Goal: Task Accomplishment & Management: Manage account settings

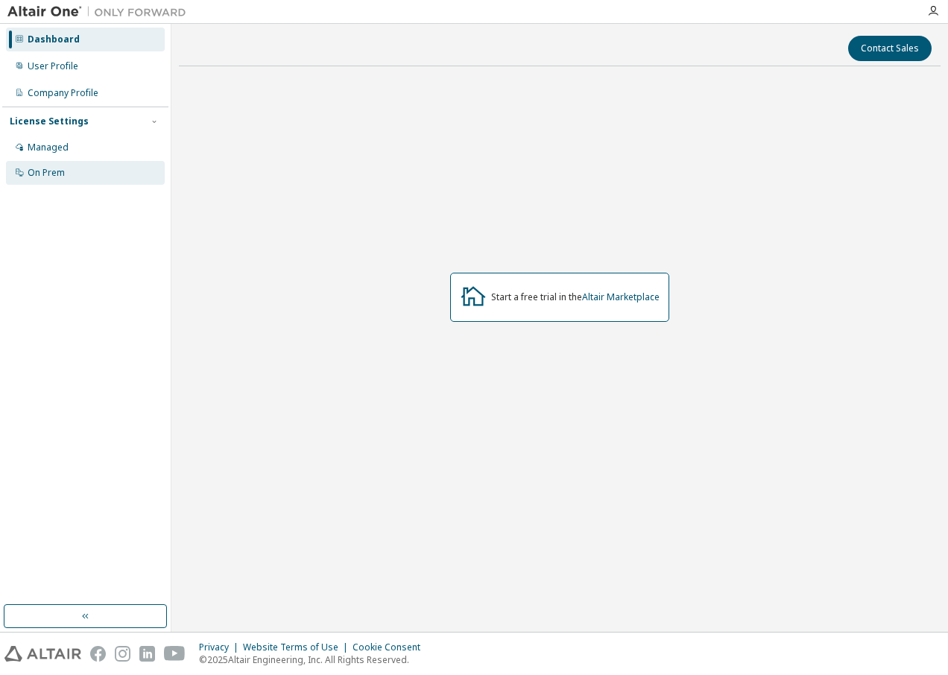
click at [53, 168] on div "On Prem" at bounding box center [46, 173] width 37 height 12
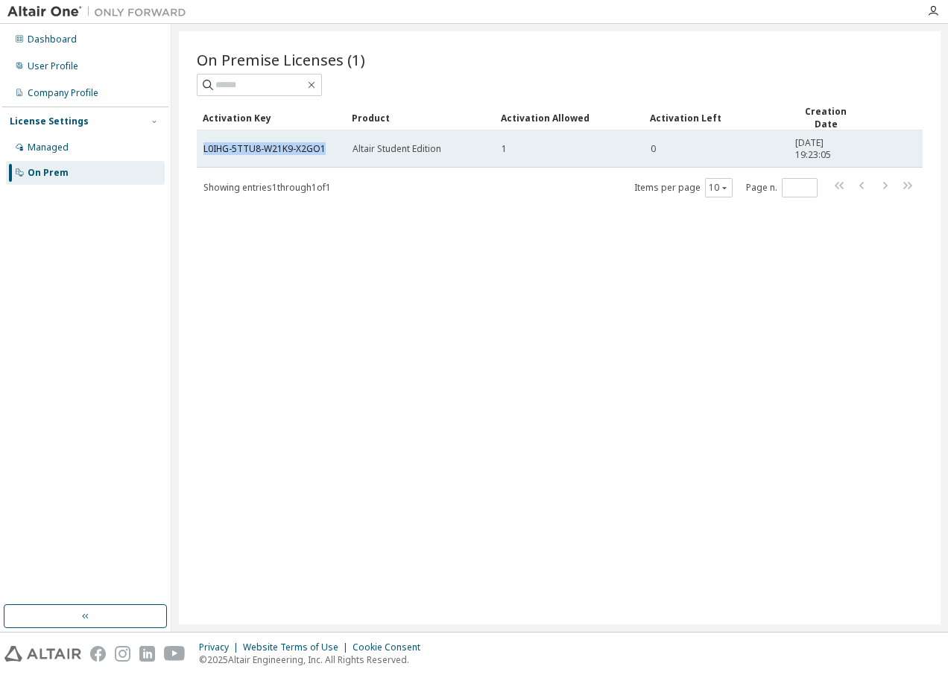
drag, startPoint x: 318, startPoint y: 149, endPoint x: 201, endPoint y: 152, distance: 117.1
click at [201, 152] on td "L0IHG-5TTU8-W21K9-X2GO1" at bounding box center [271, 148] width 149 height 37
copy link "L0IHG-5TTU8-W21K9-X2GO1"
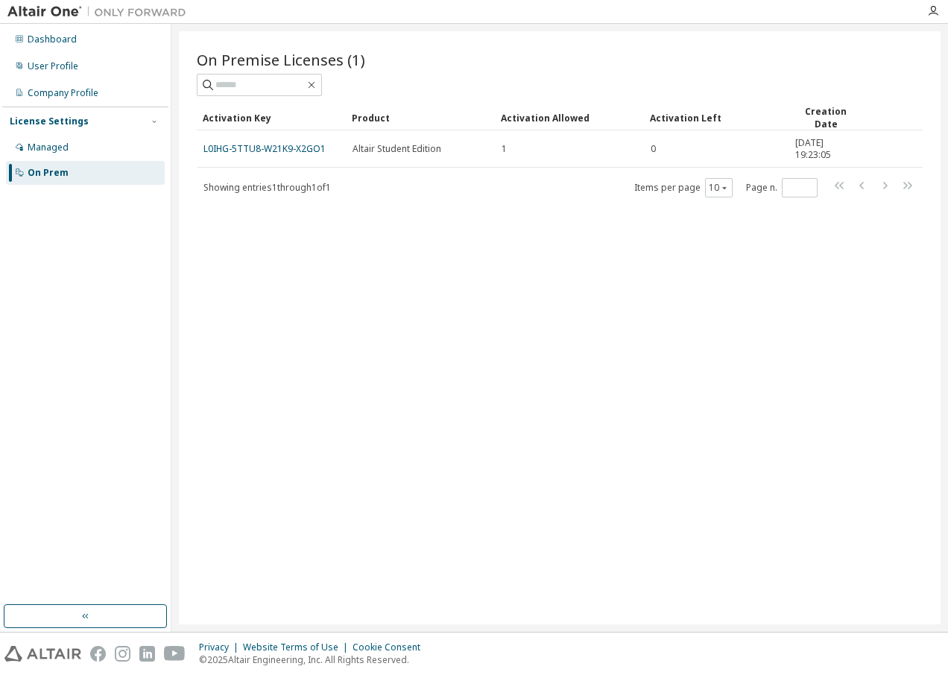
click at [640, 63] on div "On Premise Licenses (1)" at bounding box center [560, 59] width 726 height 21
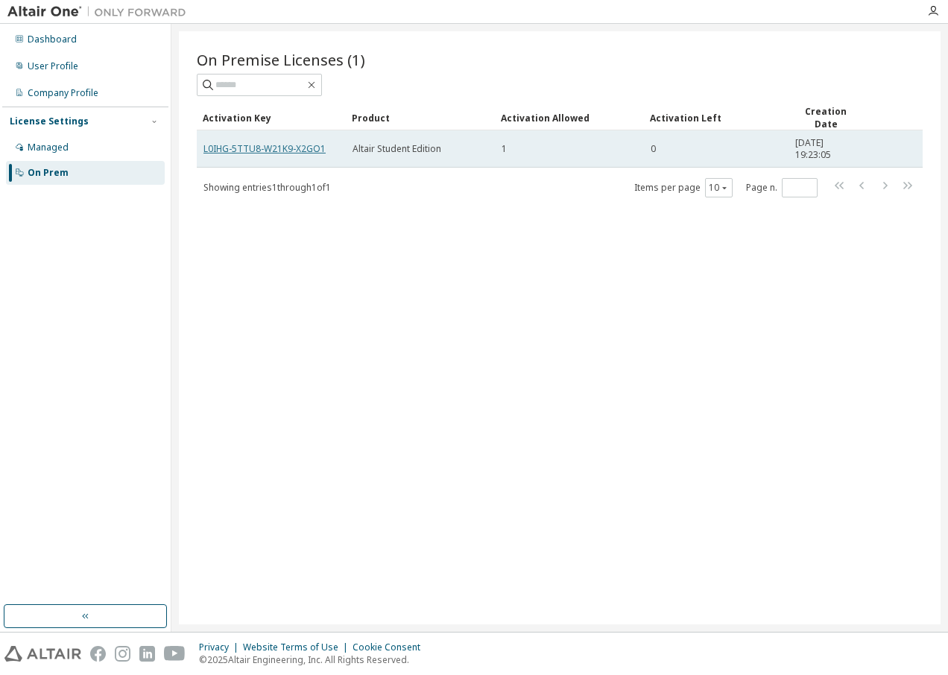
click at [258, 146] on link "L0IHG-5TTU8-W21K9-X2GO1" at bounding box center [265, 148] width 122 height 13
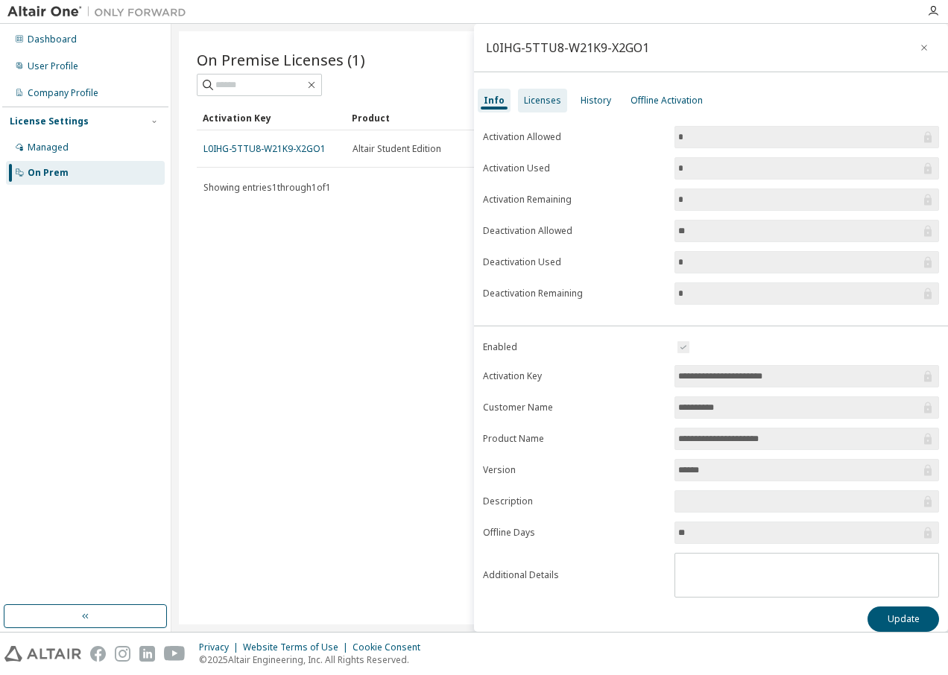
click at [546, 101] on div "Licenses" at bounding box center [542, 101] width 37 height 12
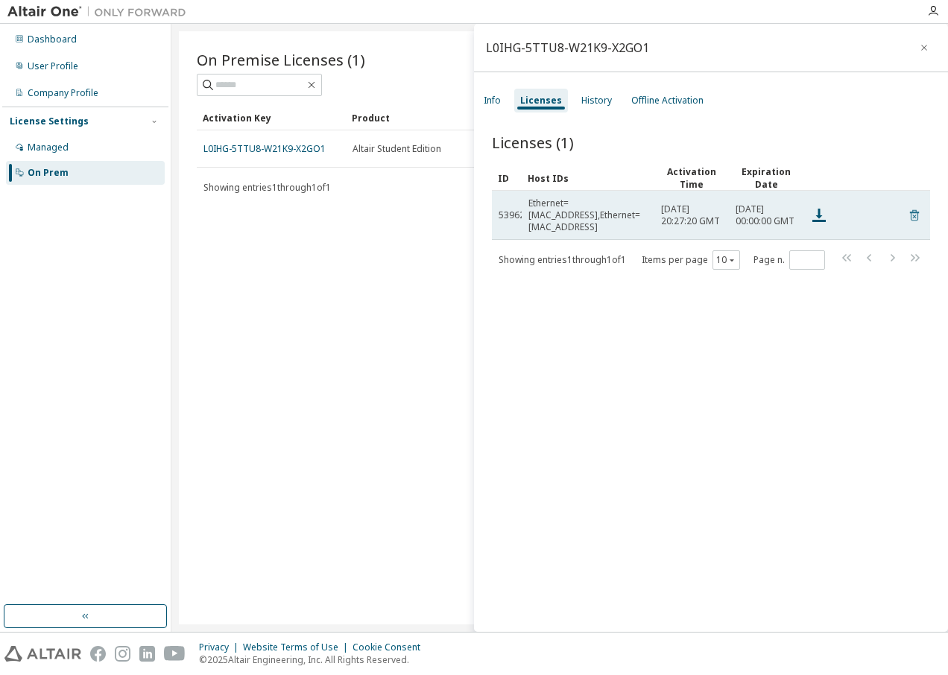
click at [908, 214] on icon at bounding box center [914, 216] width 13 height 18
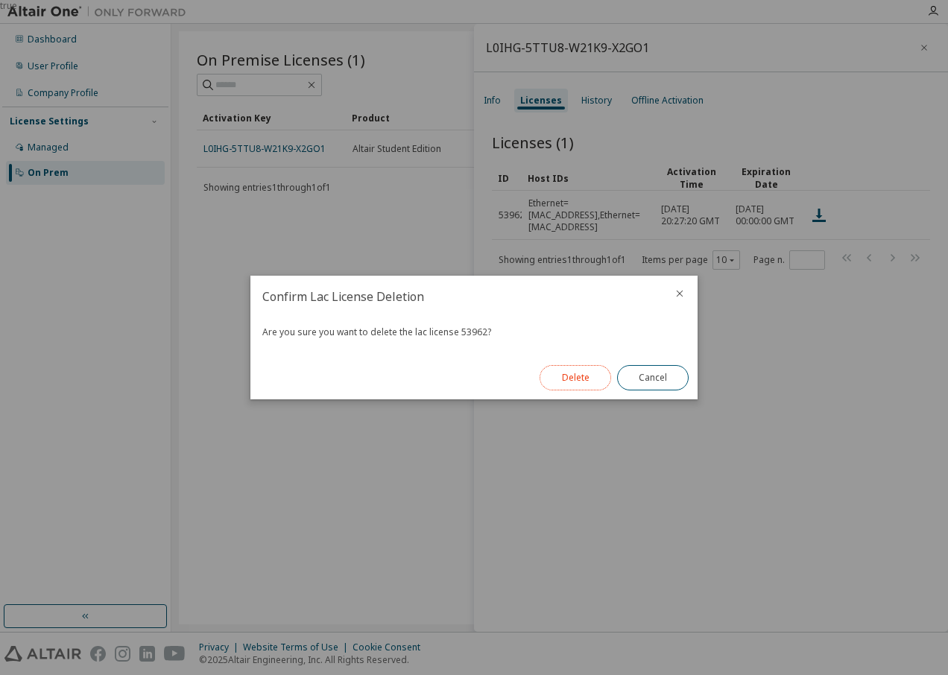
click at [571, 381] on button "Delete" at bounding box center [576, 377] width 72 height 25
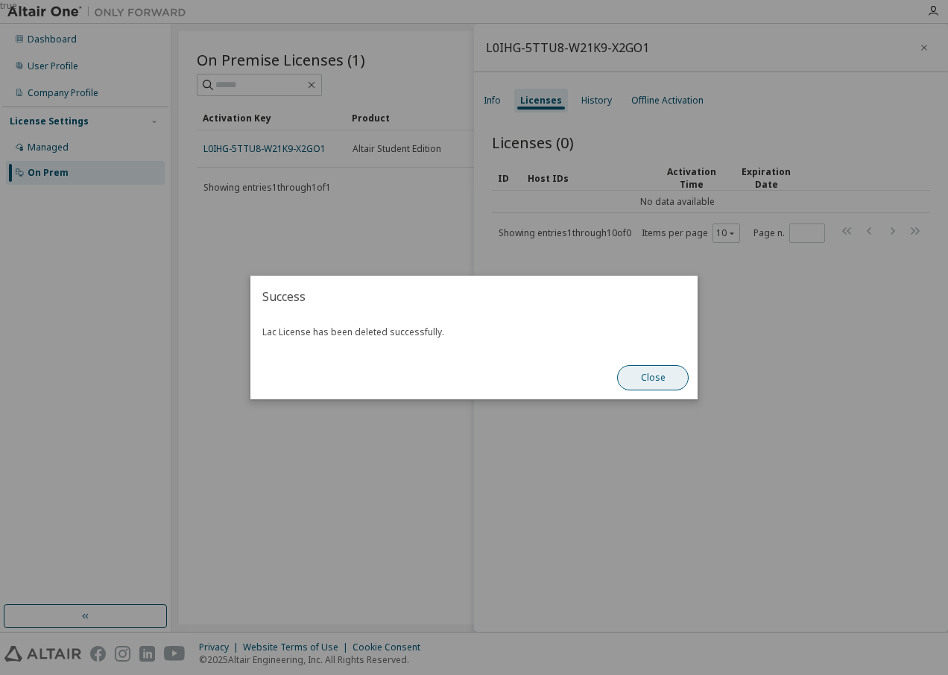
click at [664, 378] on button "Close" at bounding box center [653, 377] width 72 height 25
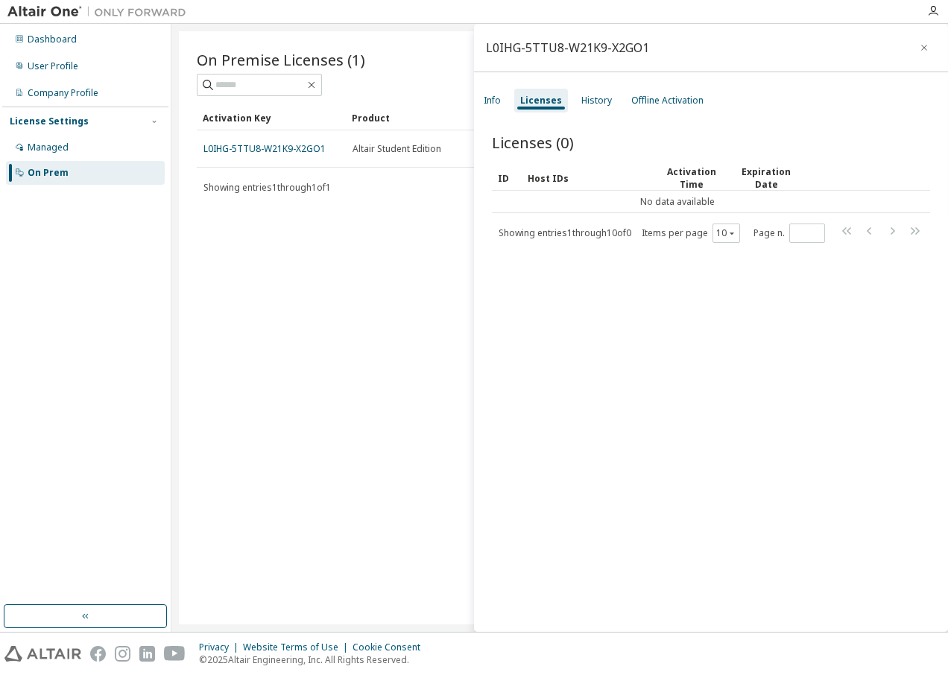
click at [312, 302] on div "On Premise Licenses (1) Clear Load Save Save As Field Operator Value Select fil…" at bounding box center [560, 327] width 762 height 593
click at [919, 46] on icon "button" at bounding box center [924, 48] width 10 height 12
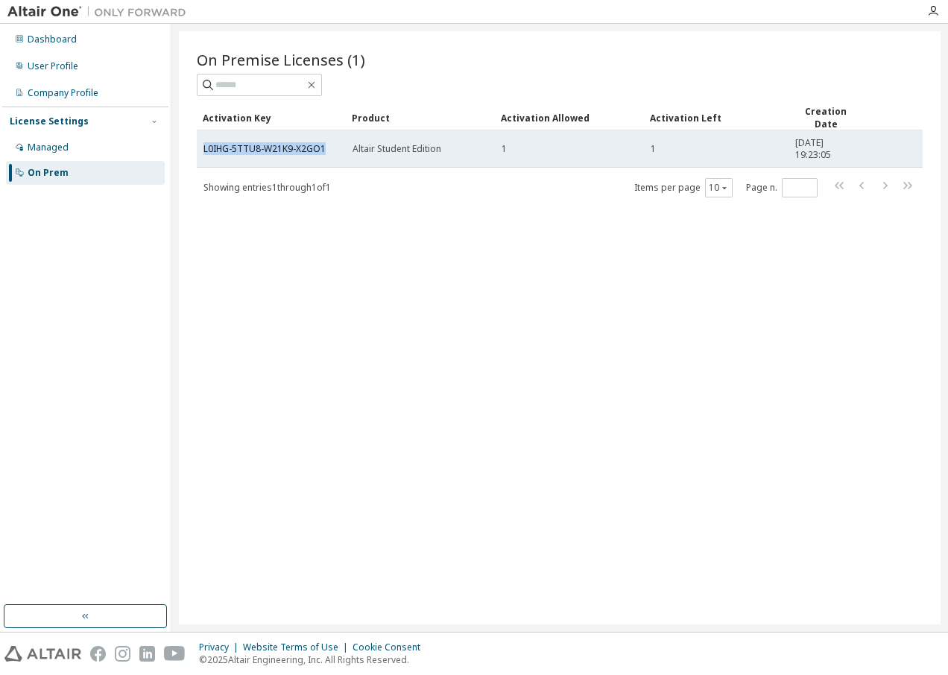
drag, startPoint x: 323, startPoint y: 148, endPoint x: 204, endPoint y: 155, distance: 118.7
click at [204, 155] on td "L0IHG-5TTU8-W21K9-X2GO1" at bounding box center [271, 148] width 149 height 37
copy link "L0IHG-5TTU8-W21K9-X2GO1"
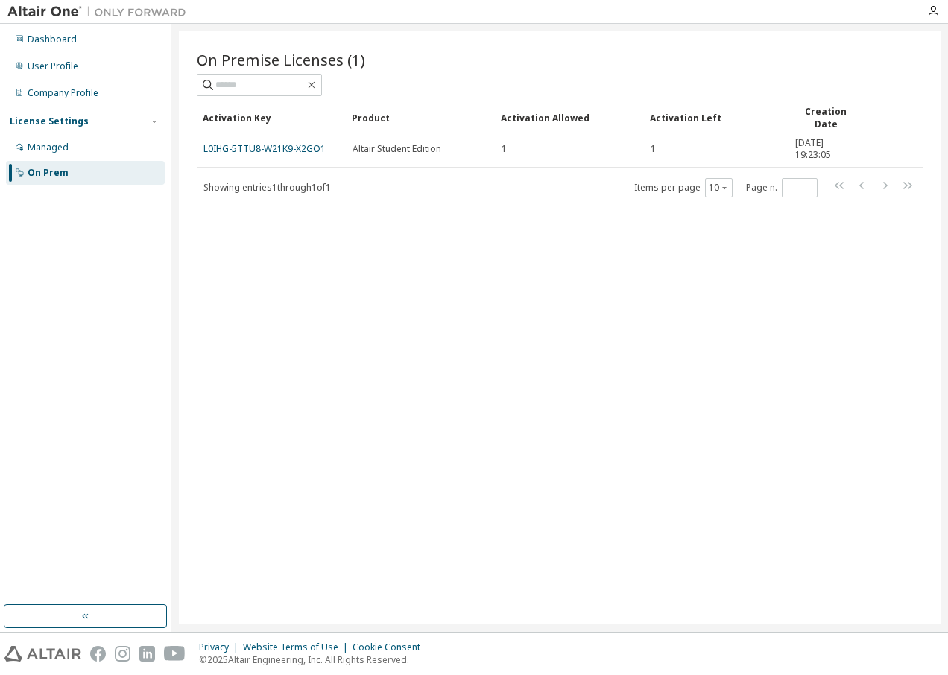
click at [581, 321] on div "On Premise Licenses (1) Clear Load Save Save As Field Operator Value Select fil…" at bounding box center [560, 327] width 762 height 593
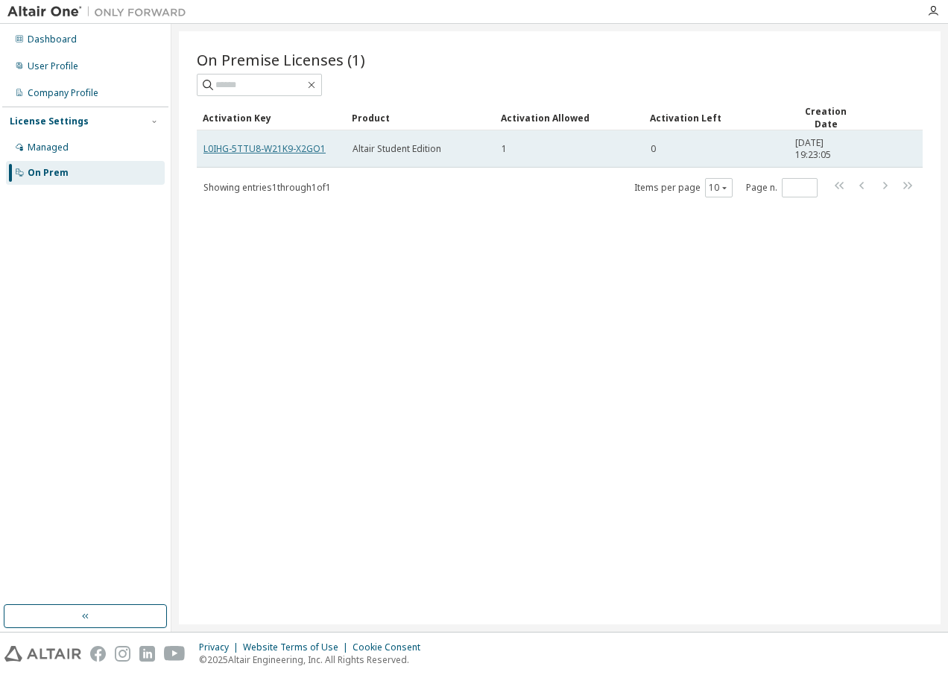
click at [285, 147] on link "L0IHG-5TTU8-W21K9-X2GO1" at bounding box center [265, 148] width 122 height 13
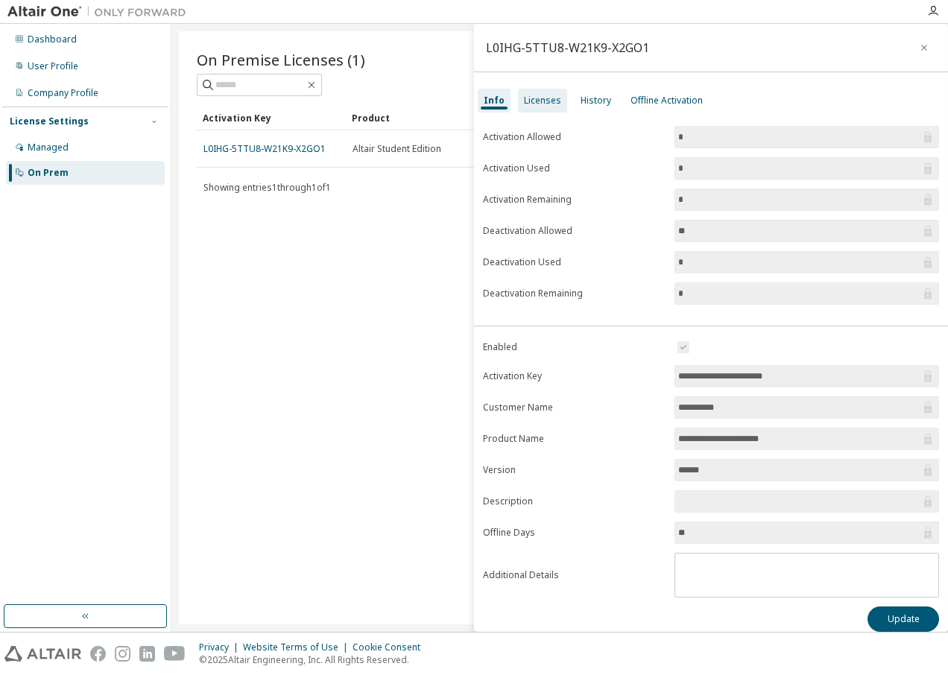
click at [536, 104] on div "Licenses" at bounding box center [542, 101] width 37 height 12
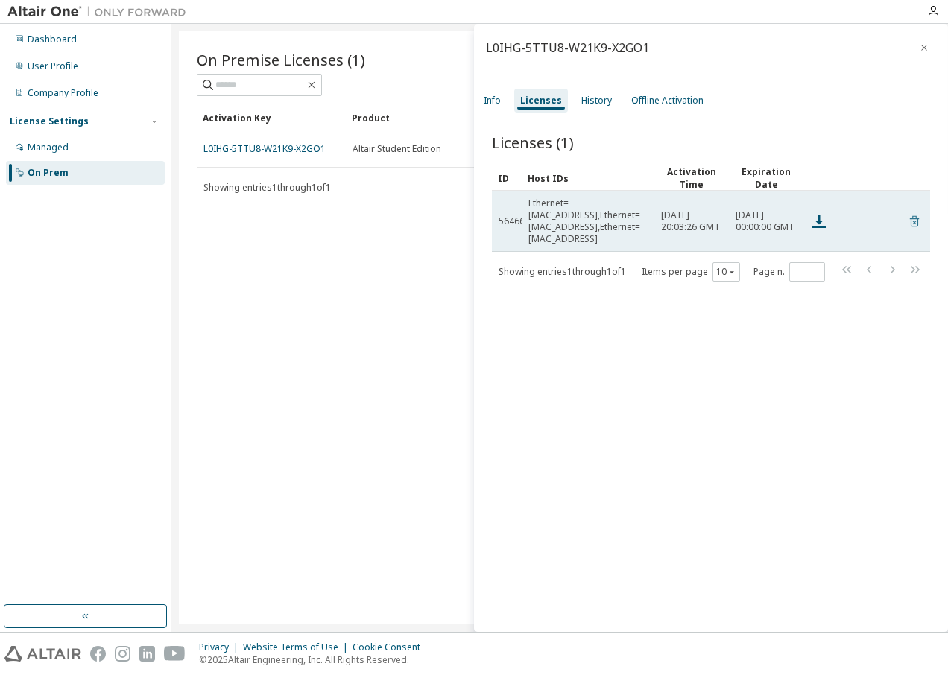
click at [910, 217] on icon at bounding box center [914, 221] width 9 height 11
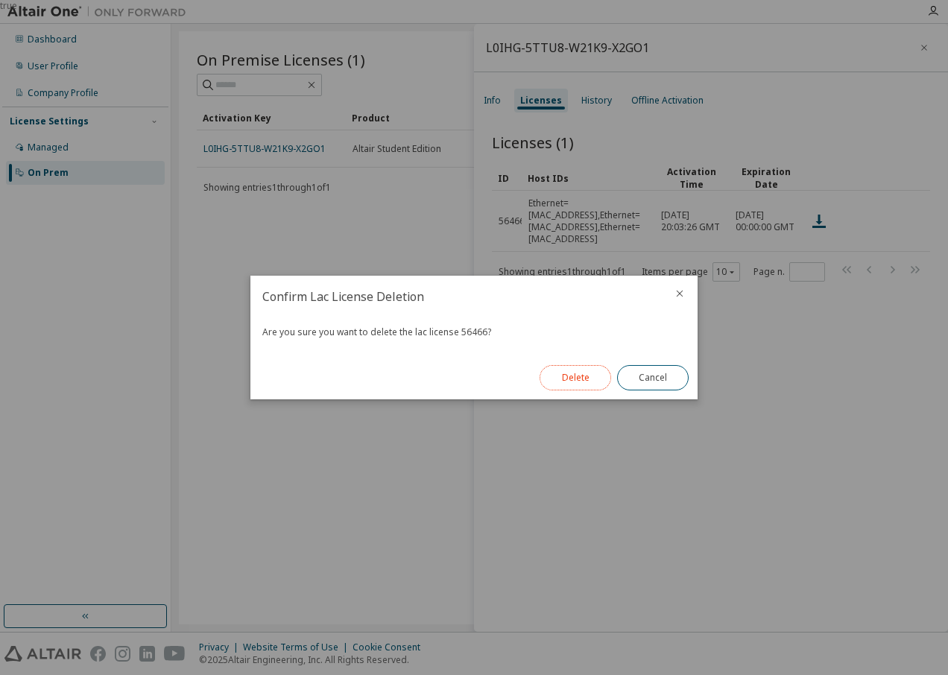
click at [565, 371] on button "Delete" at bounding box center [576, 377] width 72 height 25
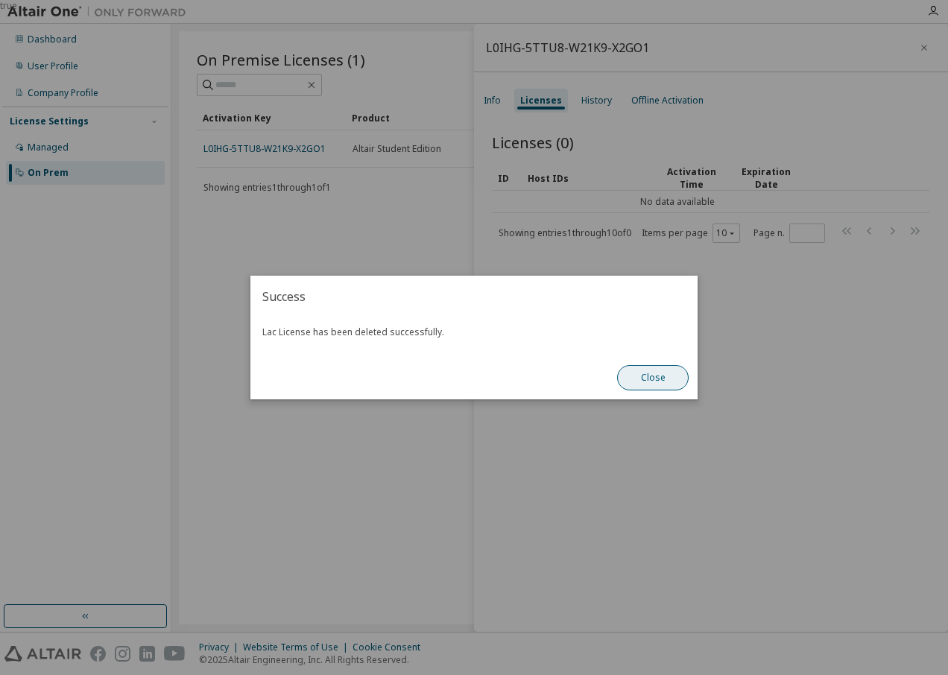
click at [653, 376] on button "Close" at bounding box center [653, 377] width 72 height 25
